Goal: Task Accomplishment & Management: Use online tool/utility

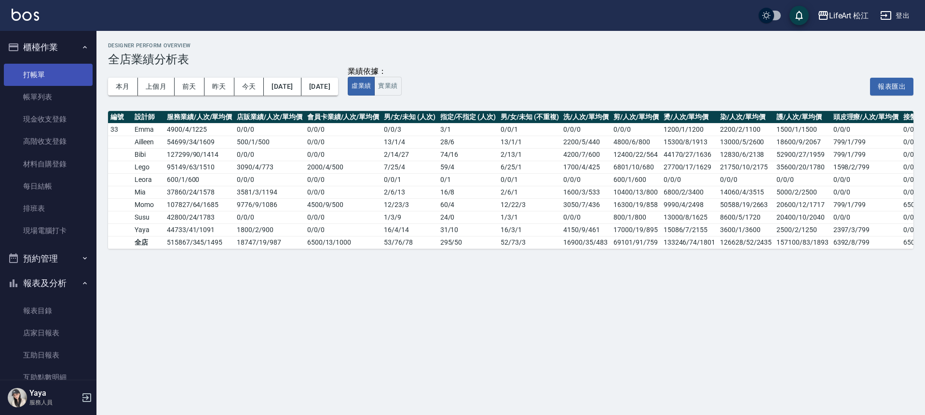
click at [53, 68] on link "打帳單" at bounding box center [48, 75] width 89 height 22
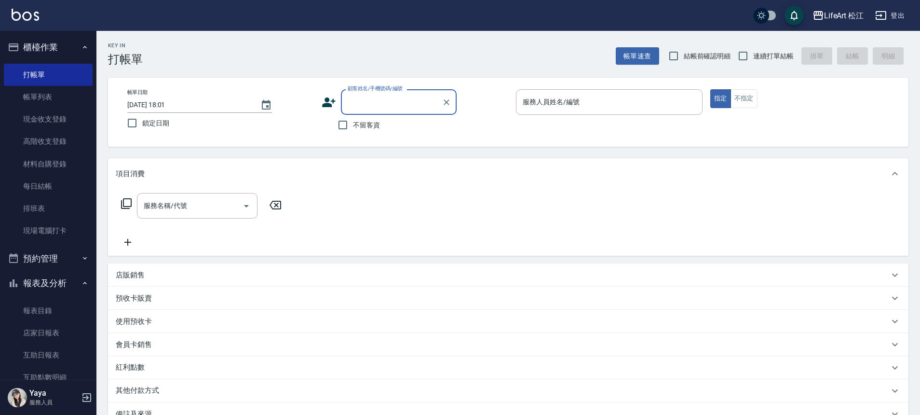
click at [360, 126] on span "不留客資" at bounding box center [366, 125] width 27 height 10
click at [353, 126] on input "不留客資" at bounding box center [343, 125] width 20 height 20
checkbox input "true"
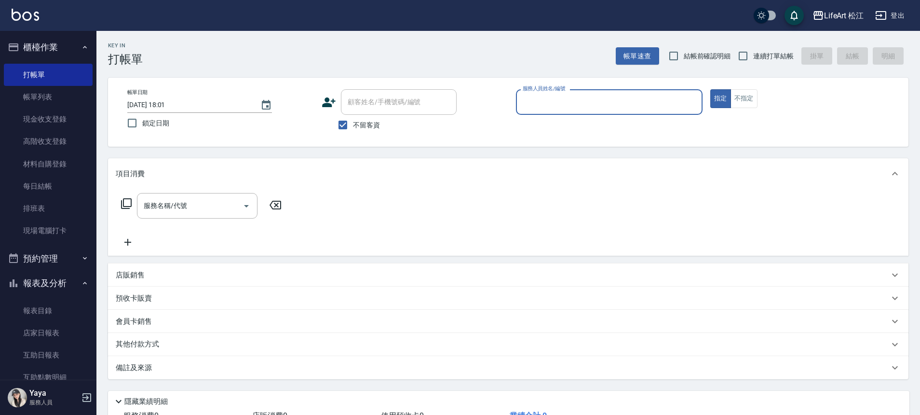
click at [617, 108] on input "服務人員姓名/編號" at bounding box center [609, 102] width 178 height 17
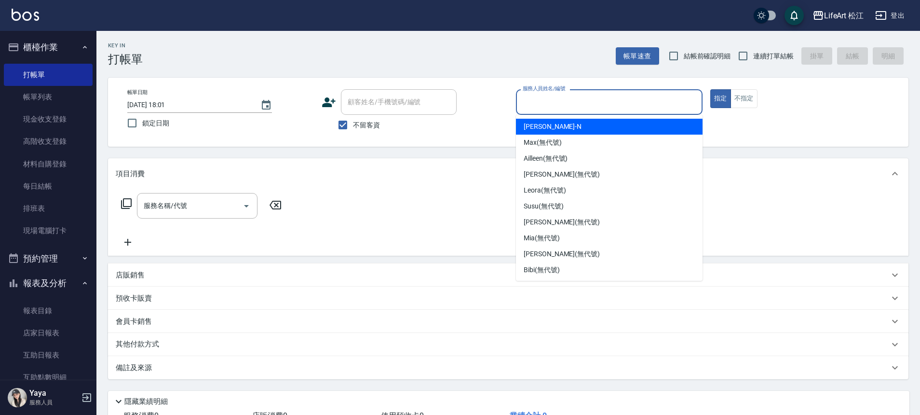
click at [577, 102] on input "服務人員姓名/編號" at bounding box center [609, 102] width 178 height 17
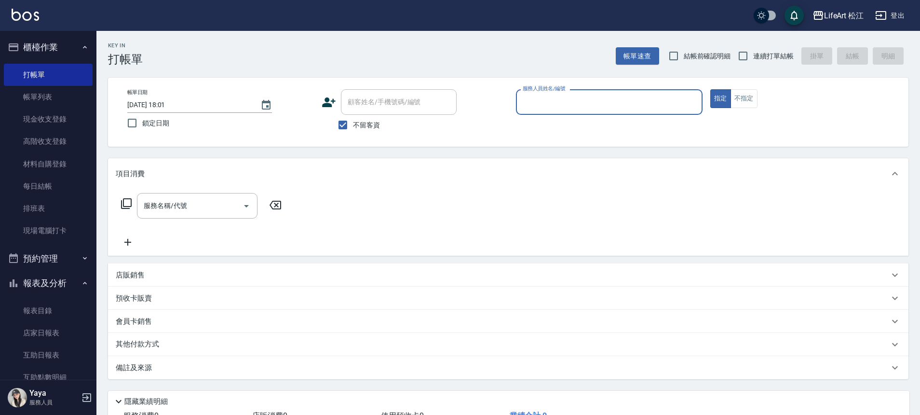
click at [576, 102] on input "服務人員姓名/編號" at bounding box center [609, 102] width 178 height 17
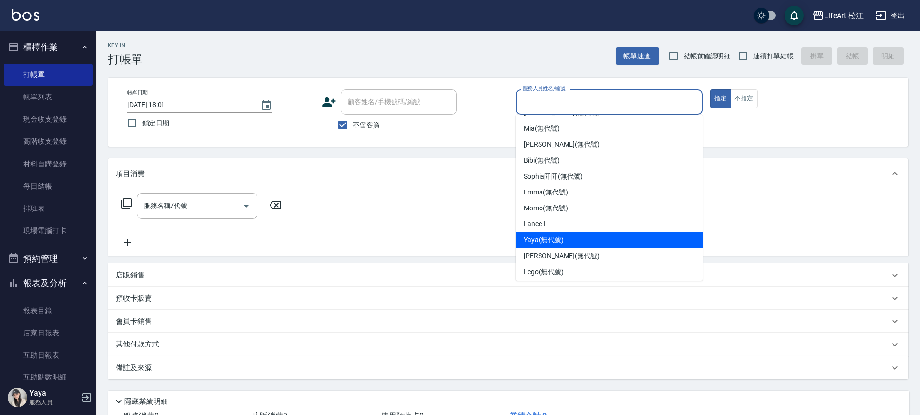
scroll to position [111, 0]
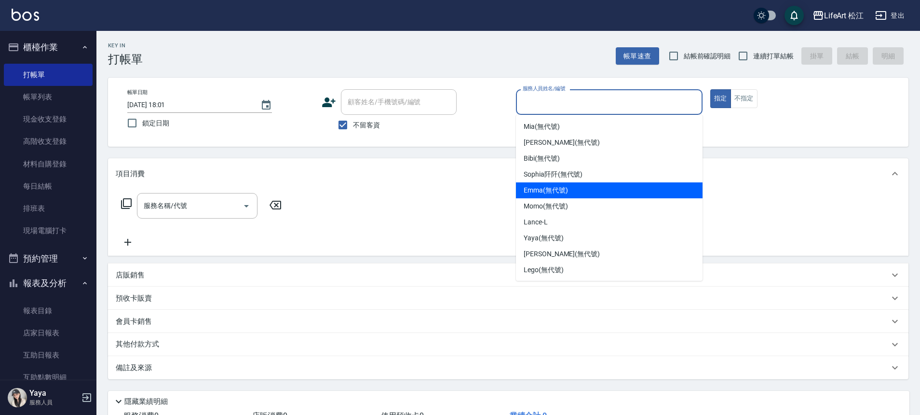
click at [579, 188] on div "[PERSON_NAME] (無代號)" at bounding box center [609, 190] width 187 height 16
type input "[PERSON_NAME](無代號)"
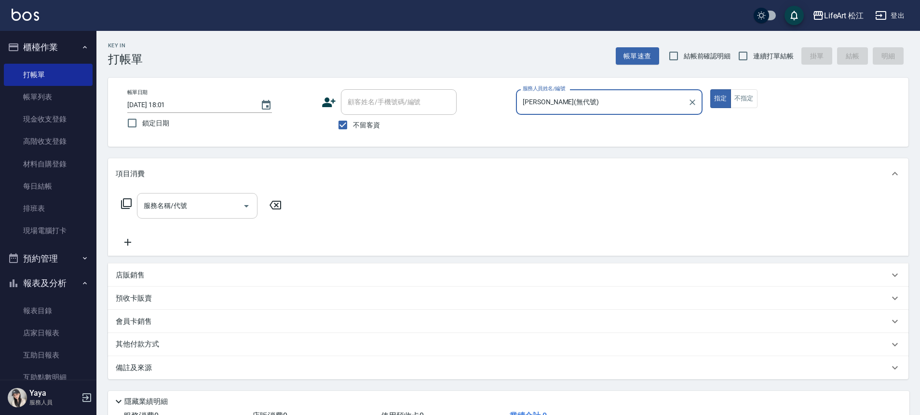
click at [238, 204] on input "服務名稱/代號" at bounding box center [189, 205] width 97 height 17
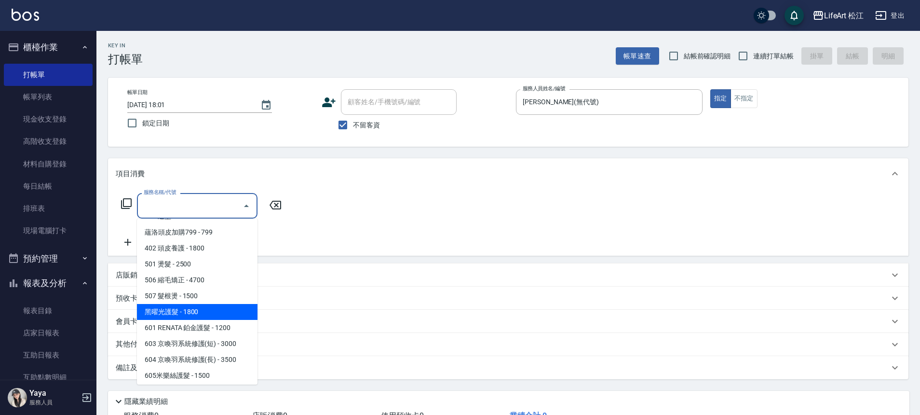
scroll to position [128, 0]
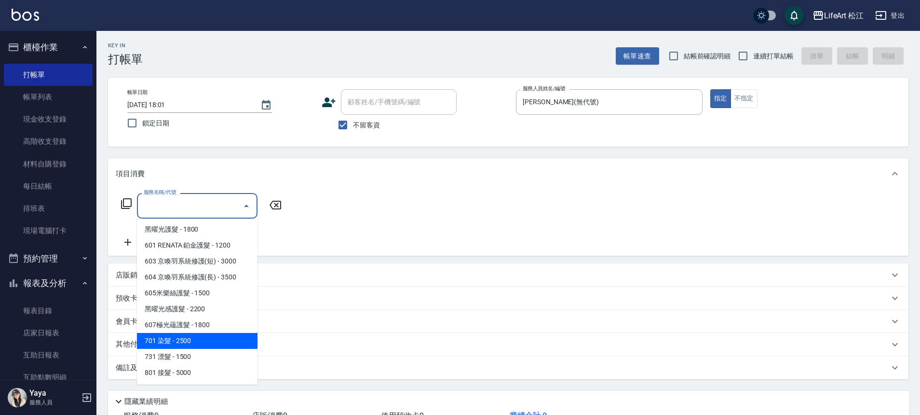
click at [197, 343] on span "701 染髮 - 2500" at bounding box center [197, 341] width 121 height 16
type input "701 染髮(701)"
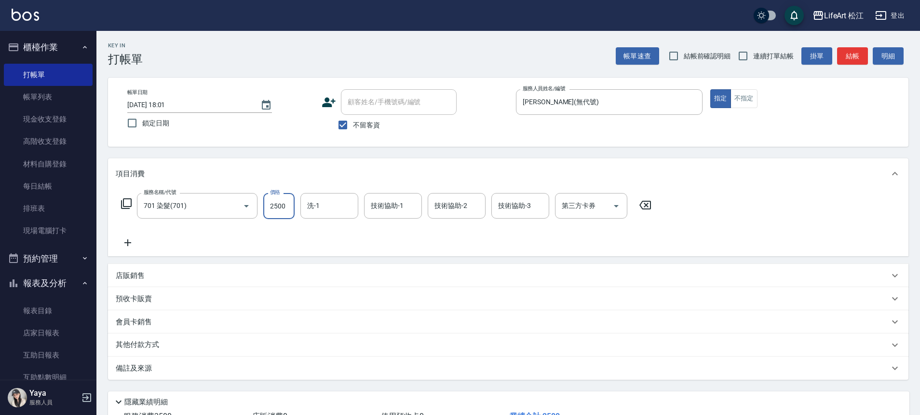
click at [288, 204] on input "2500" at bounding box center [278, 206] width 31 height 26
type input "1500"
click at [125, 244] on icon at bounding box center [128, 243] width 24 height 12
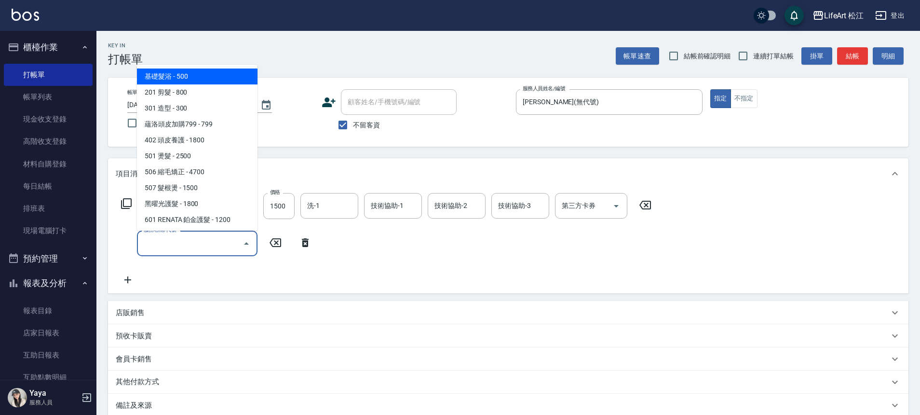
click at [175, 239] on input "服務名稱/代號" at bounding box center [189, 243] width 97 height 17
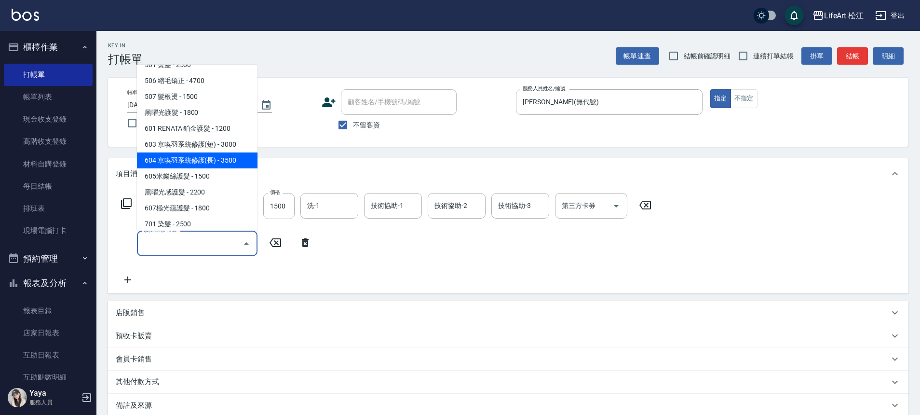
scroll to position [93, 0]
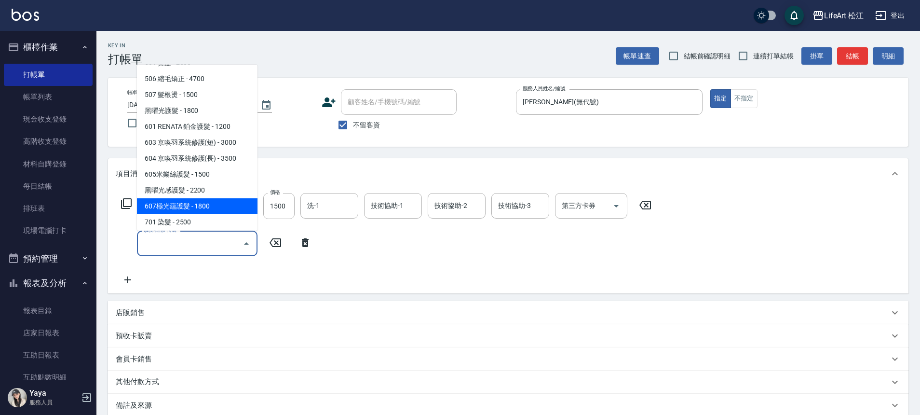
click at [201, 199] on span "607極光蘊護髮 - 1800" at bounding box center [197, 206] width 121 height 16
type input "607極光蘊護髮(607)"
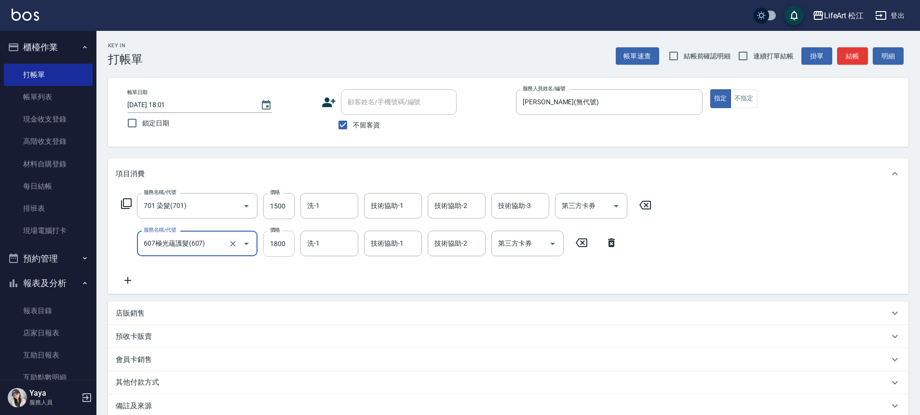
click at [281, 237] on input "1800" at bounding box center [278, 243] width 31 height 26
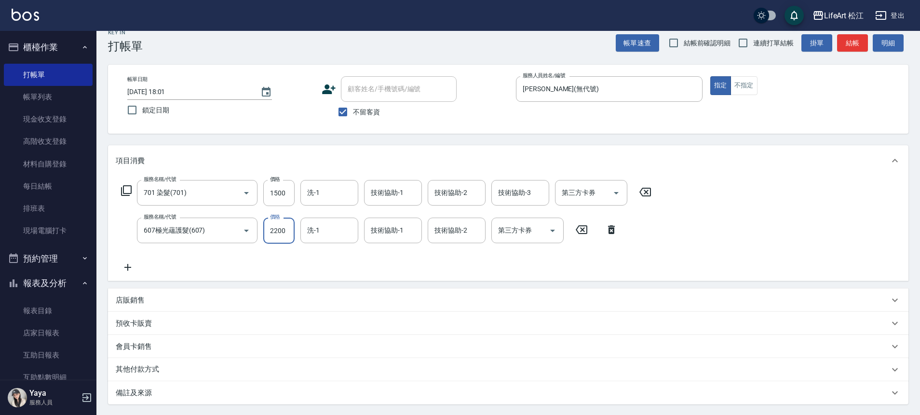
scroll to position [14, 0]
type input "2200"
click at [701, 206] on div "服務名稱/代號 701 染髮(701) 服務名稱/代號 價格 1500 價格 洗-1 洗-1 技術協助-1 技術協助-1 技術協助-2 技術協助-2 技術協助…" at bounding box center [508, 228] width 800 height 105
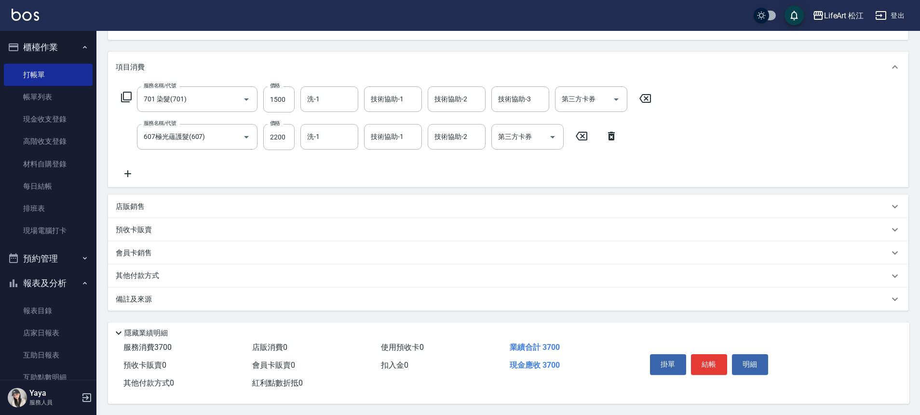
scroll to position [111, 0]
click at [713, 358] on button "結帳" at bounding box center [709, 363] width 36 height 20
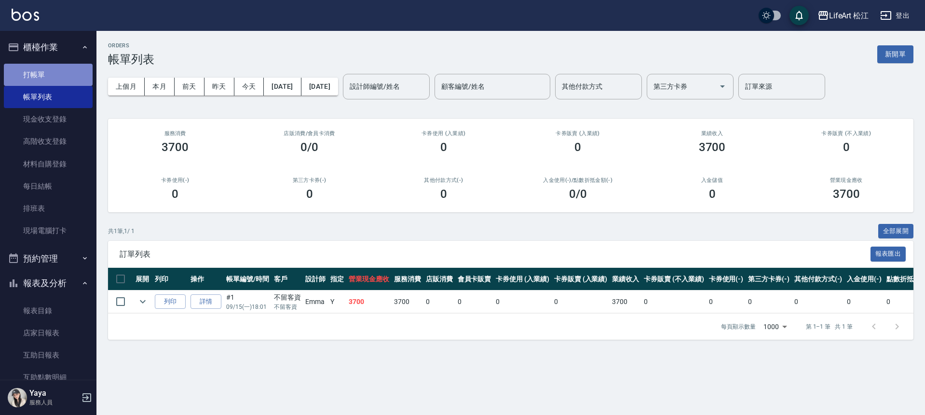
click at [55, 77] on link "打帳單" at bounding box center [48, 75] width 89 height 22
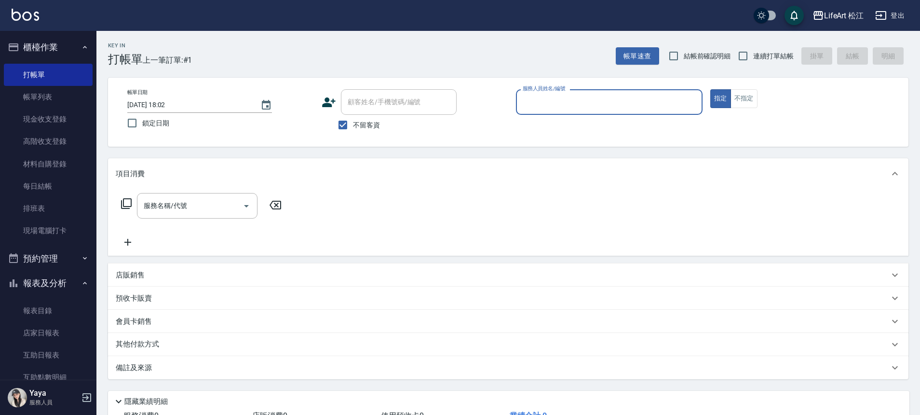
click at [562, 101] on input "服務人員姓名/編號" at bounding box center [609, 102] width 178 height 17
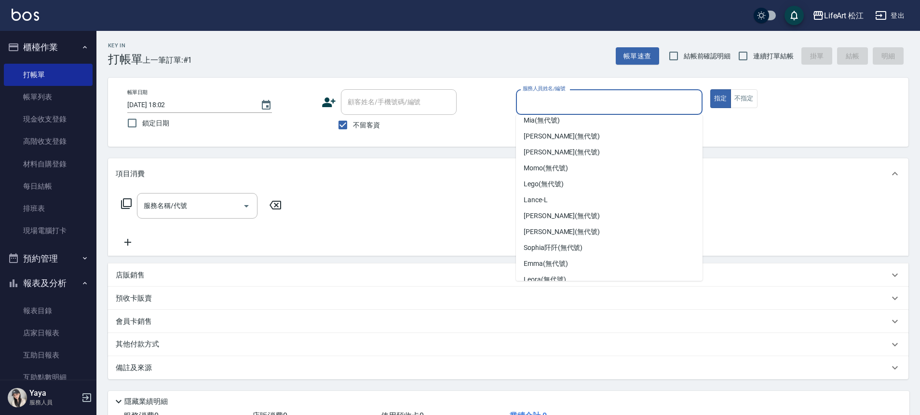
scroll to position [112, 0]
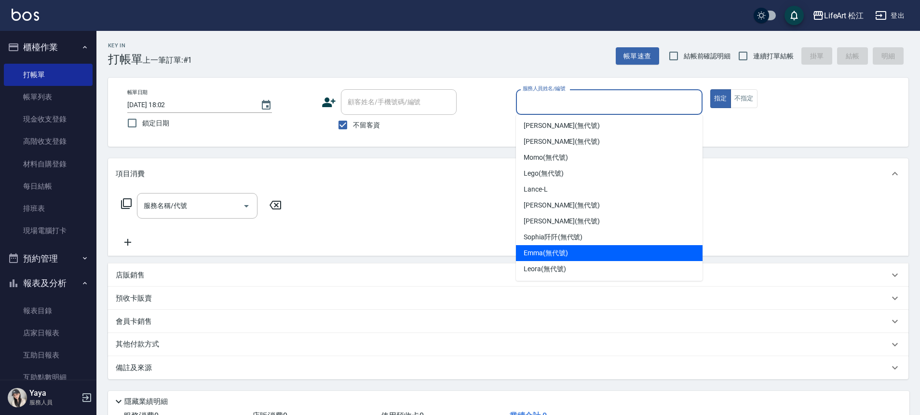
click at [596, 249] on div "[PERSON_NAME] (無代號)" at bounding box center [609, 253] width 187 height 16
type input "[PERSON_NAME](無代號)"
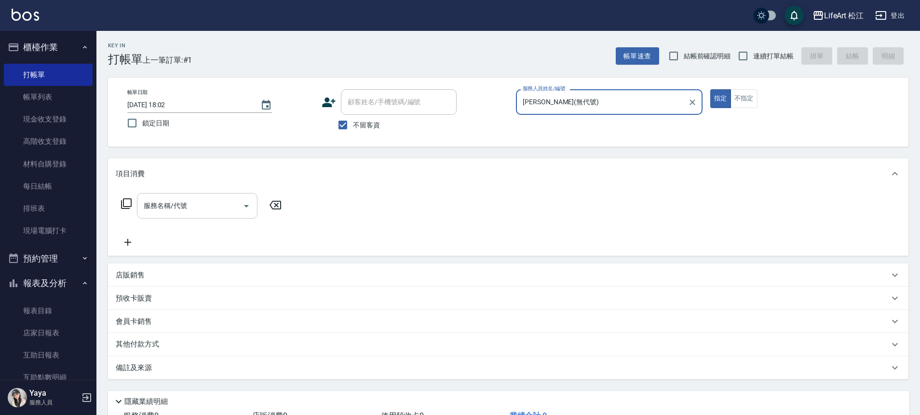
click at [210, 201] on input "服務名稱/代號" at bounding box center [189, 205] width 97 height 17
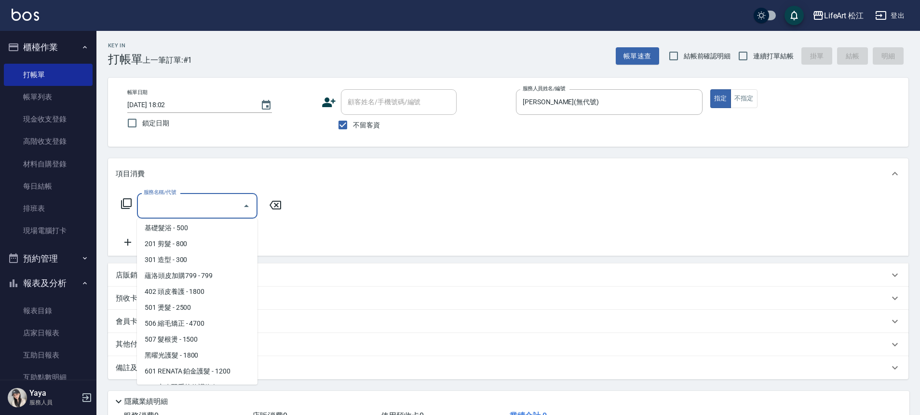
scroll to position [0, 0]
click at [187, 325] on span "506 縮毛矯正 - 4700" at bounding box center [197, 326] width 121 height 16
type input "506 縮毛矯正 (506)"
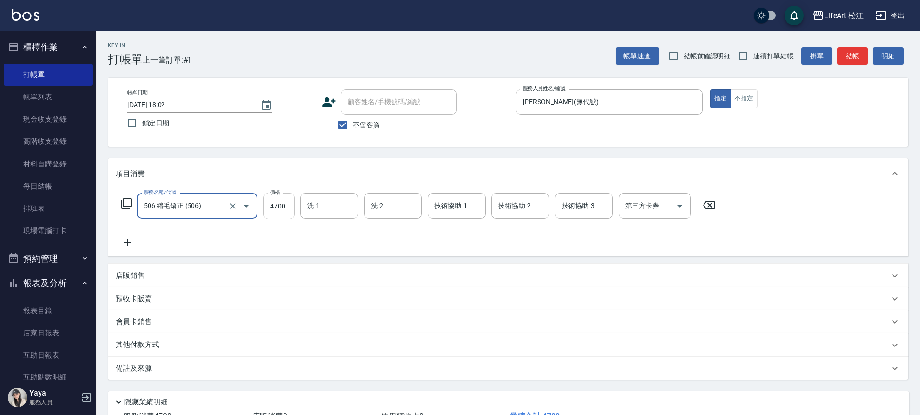
click at [275, 214] on input "4700" at bounding box center [278, 206] width 31 height 26
type input "1300"
click at [119, 245] on icon at bounding box center [128, 243] width 24 height 12
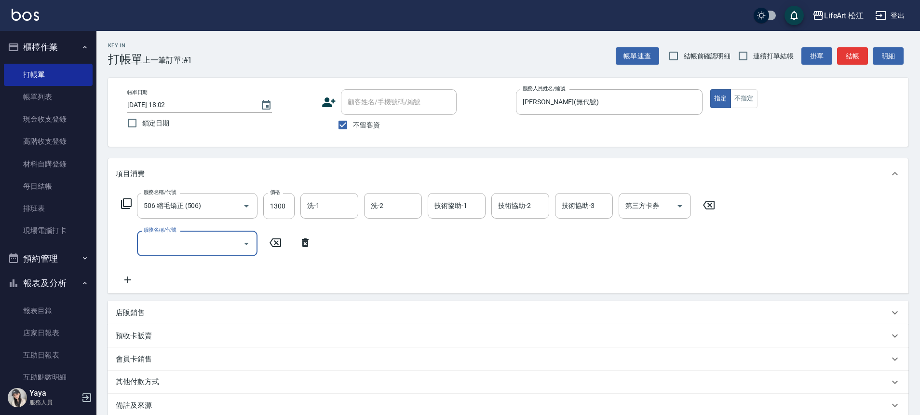
click at [208, 235] on input "服務名稱/代號" at bounding box center [189, 243] width 97 height 17
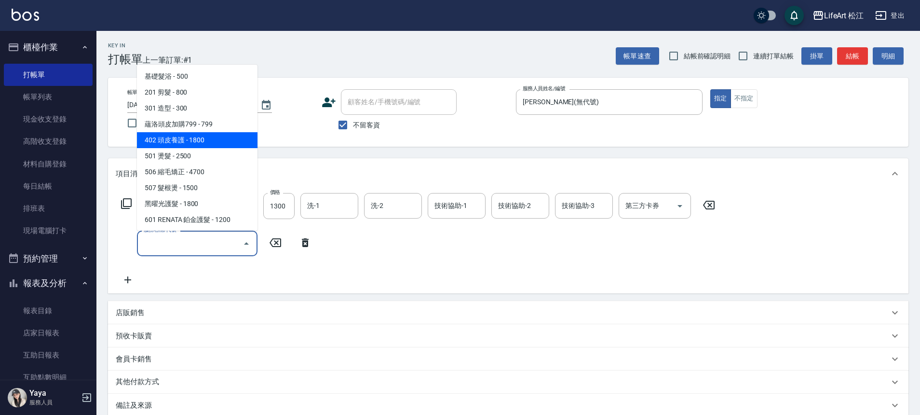
scroll to position [128, 0]
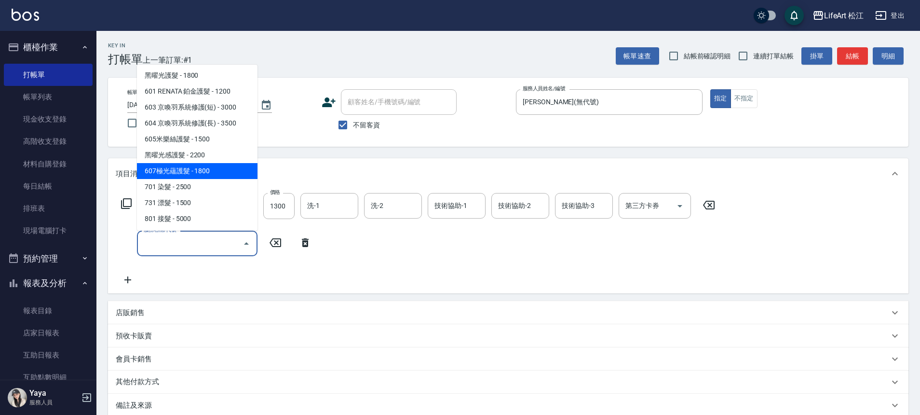
click at [217, 173] on span "607極光蘊護髮 - 1800" at bounding box center [197, 171] width 121 height 16
type input "607極光蘊護髮(607)"
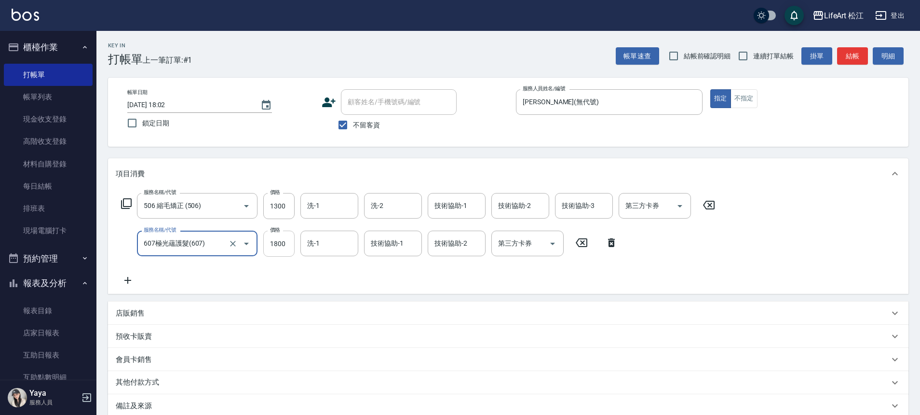
click at [274, 250] on input "1800" at bounding box center [278, 243] width 31 height 26
type input "2200"
click at [435, 270] on div "服務名稱/代號 506 縮毛矯正 (506) 服務名稱/代號 價格 1300 價格 洗-1 洗-1 洗-2 洗-2 技術協助-1 技術協助-1 技術協助-2 …" at bounding box center [418, 239] width 605 height 93
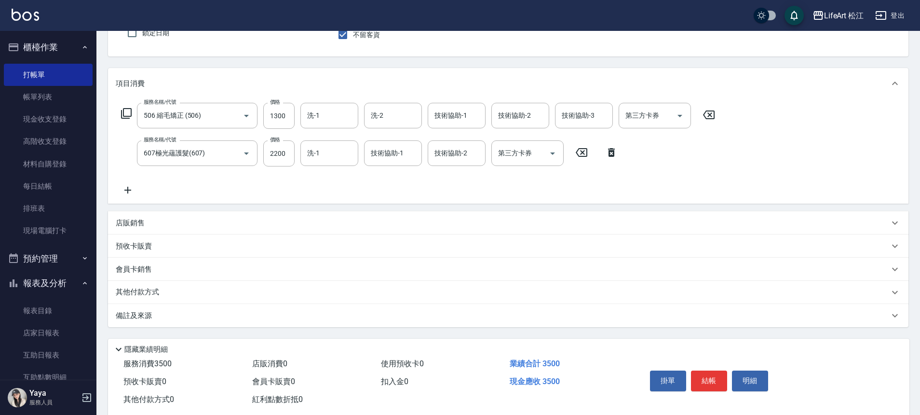
scroll to position [111, 0]
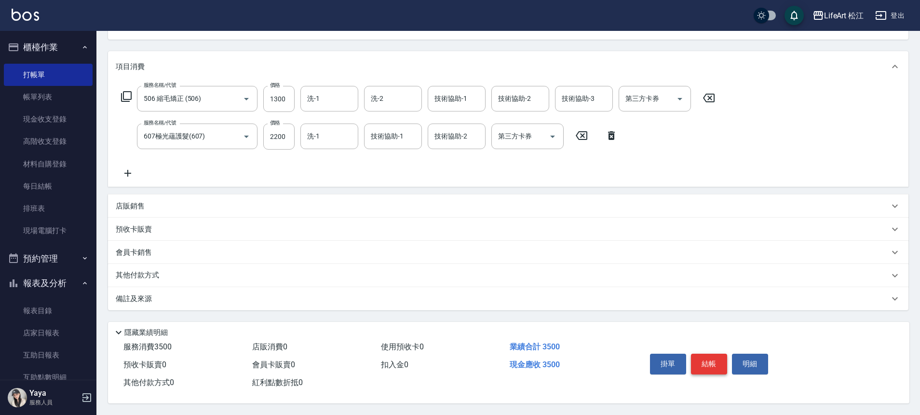
click at [708, 365] on button "結帳" at bounding box center [709, 363] width 36 height 20
